Goal: Complete application form

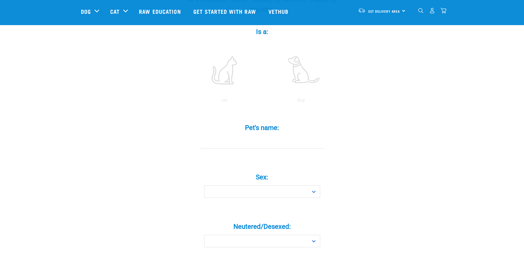
scroll to position [111, 0]
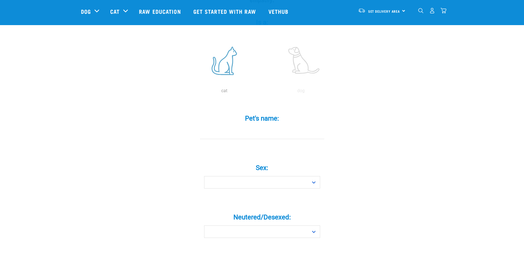
click at [218, 50] on label at bounding box center [224, 60] width 75 height 47
click at [186, 92] on input "radio" at bounding box center [186, 92] width 0 height 0
click at [225, 57] on label at bounding box center [224, 60] width 75 height 47
click at [186, 92] on input "radio" at bounding box center [186, 92] width 0 height 0
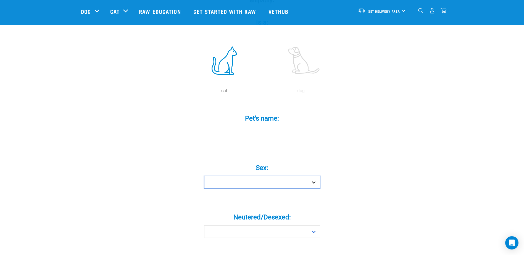
click at [314, 176] on select "Boy Girl" at bounding box center [262, 182] width 116 height 12
select select "girl"
click at [204, 176] on select "Boy Girl" at bounding box center [262, 182] width 116 height 12
click at [314, 176] on select "Boy Girl" at bounding box center [262, 182] width 116 height 12
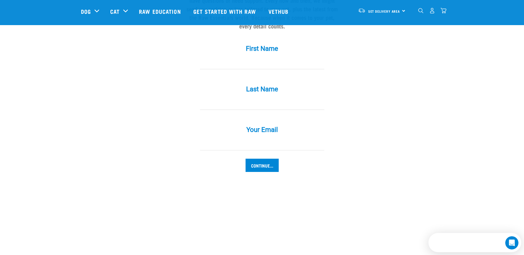
scroll to position [0, 0]
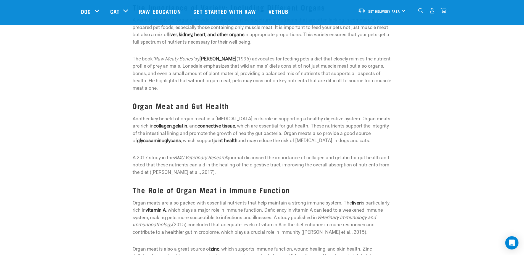
scroll to position [332, 0]
